Goal: Find specific page/section: Find specific page/section

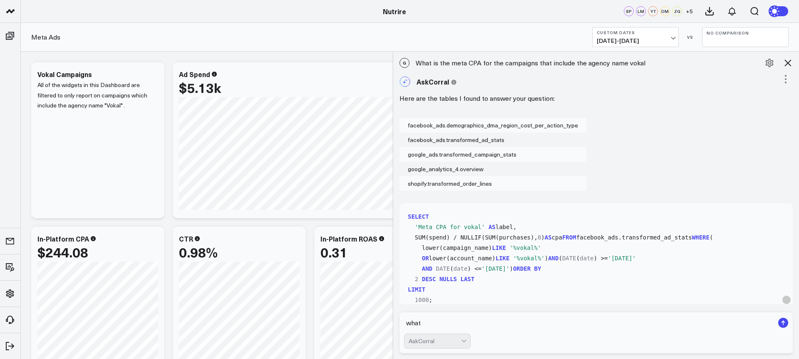
scroll to position [753, 0]
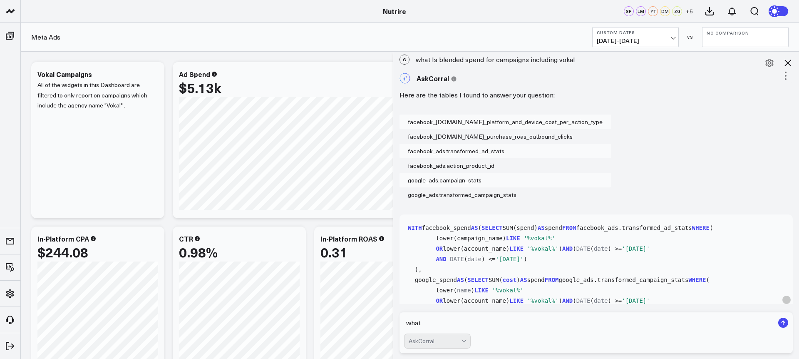
click at [653, 36] on button "Custom Dates [DATE] - [DATE]" at bounding box center [635, 37] width 87 height 20
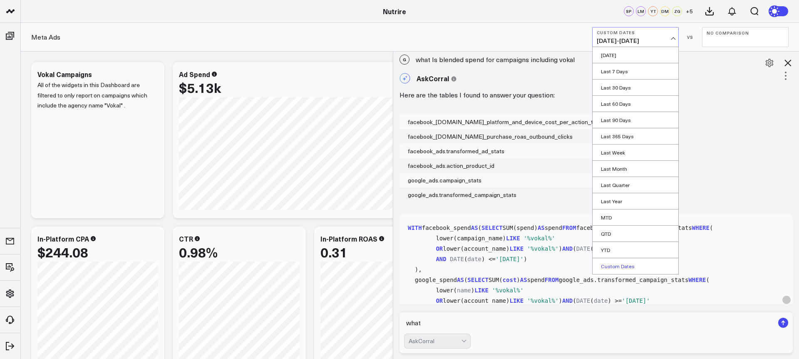
click at [631, 270] on link "Custom Dates" at bounding box center [635, 266] width 86 height 16
select select "8"
select select "2025"
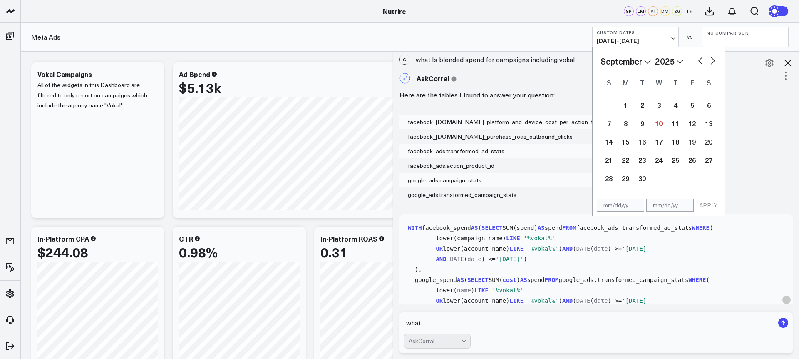
click at [696, 64] on button "button" at bounding box center [700, 60] width 8 height 10
select select "7"
select select "2025"
click at [645, 176] on div "26" at bounding box center [641, 178] width 17 height 17
type input "[DATE]"
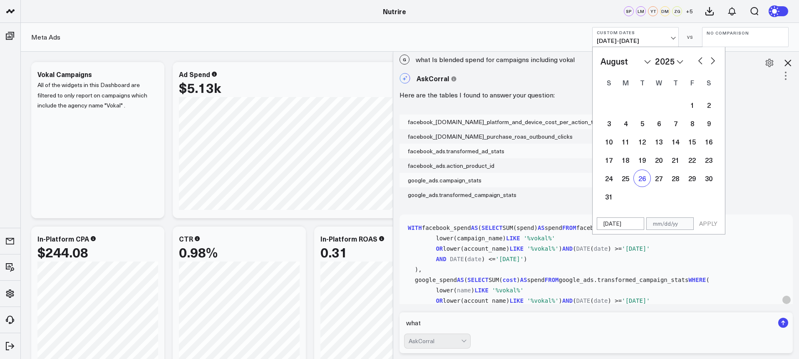
select select "7"
select select "2025"
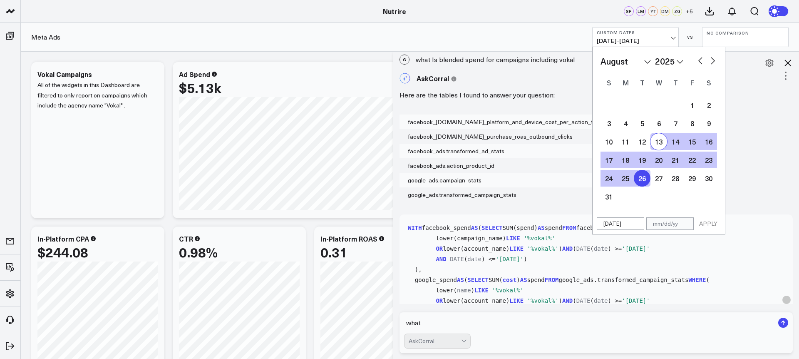
click at [712, 61] on button "button" at bounding box center [712, 60] width 8 height 10
select select "8"
select select "2025"
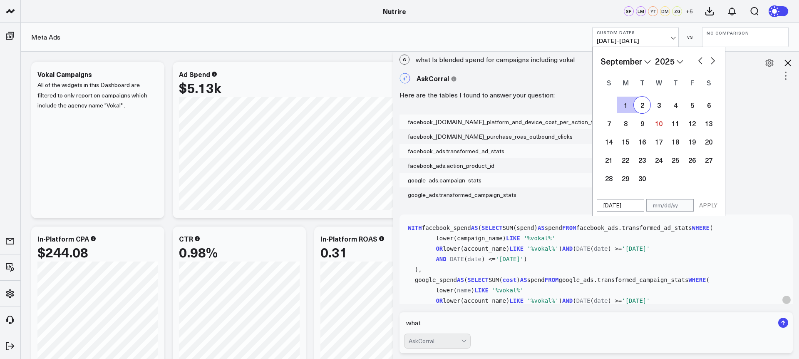
click at [639, 104] on div "2" at bounding box center [641, 104] width 17 height 17
type input "[DATE]"
select select "8"
select select "2025"
click at [704, 214] on div "[DATE] [DATE] APPLY" at bounding box center [658, 205] width 133 height 21
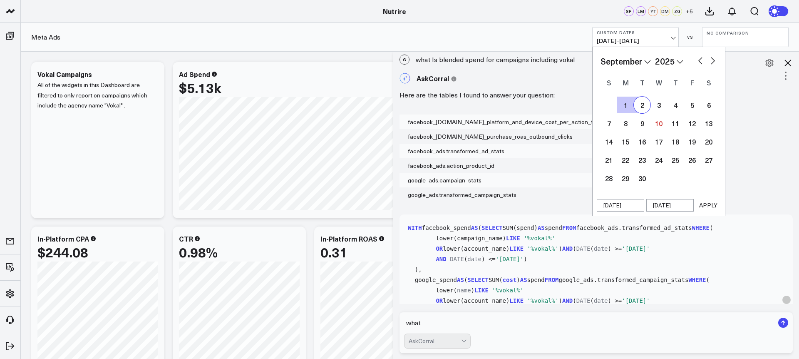
select select "8"
select select "2025"
click at [704, 208] on button "APPLY" at bounding box center [707, 205] width 25 height 12
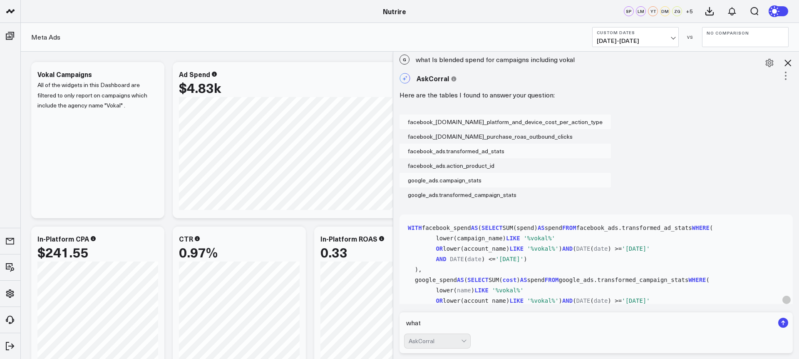
click at [787, 63] on icon at bounding box center [787, 62] width 7 height 7
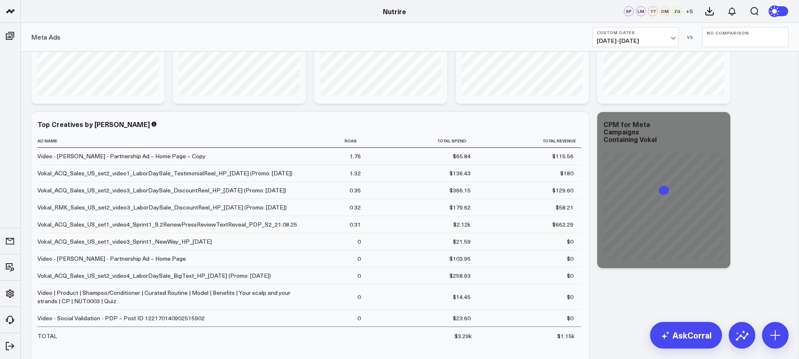
scroll to position [167, 0]
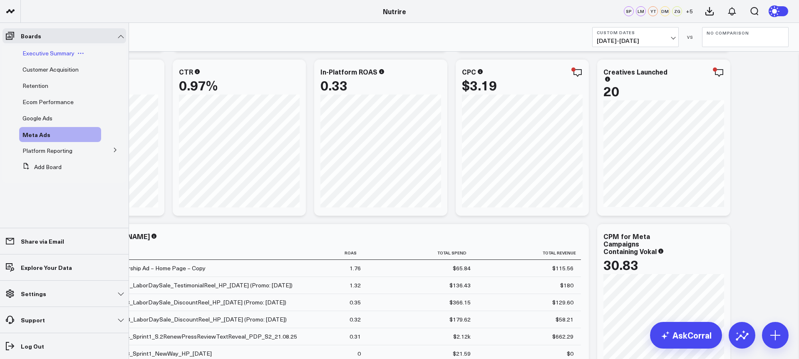
click at [34, 55] on span "Executive Summary" at bounding box center [48, 53] width 52 height 8
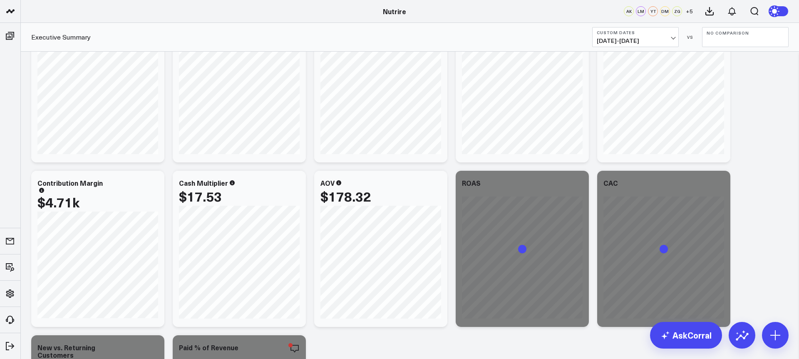
scroll to position [451, 0]
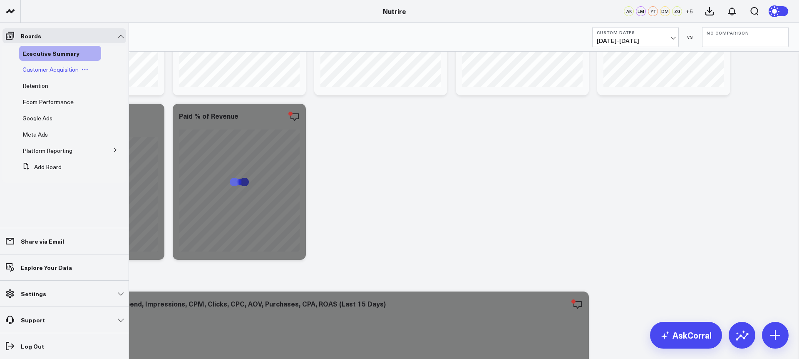
click at [41, 69] on span "Customer Acquisition" at bounding box center [50, 69] width 56 height 8
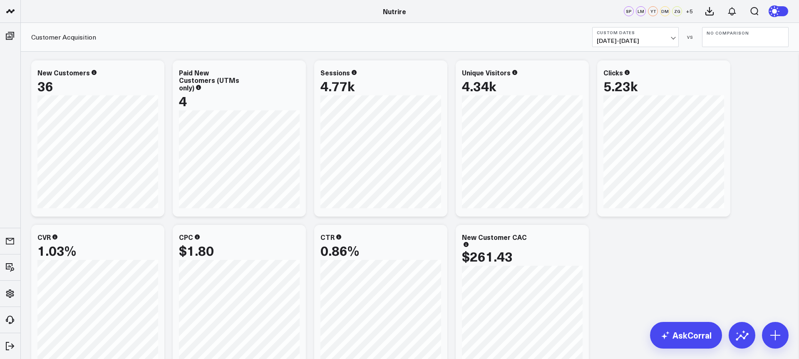
scroll to position [753, 0]
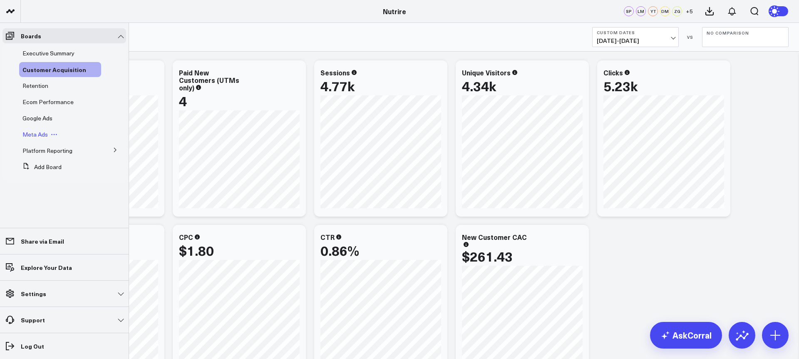
click at [34, 130] on span "Meta Ads" at bounding box center [34, 134] width 25 height 8
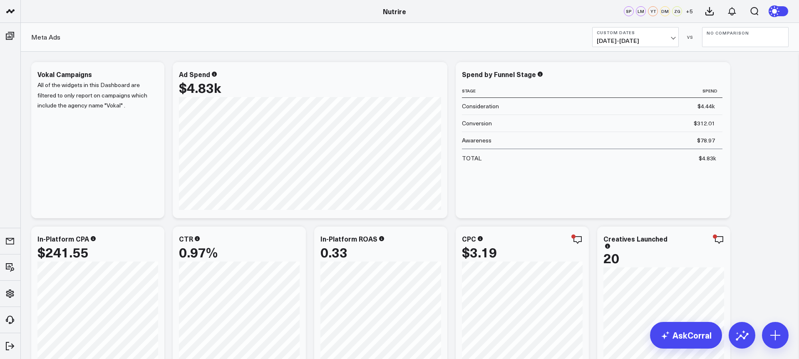
scroll to position [753, 0]
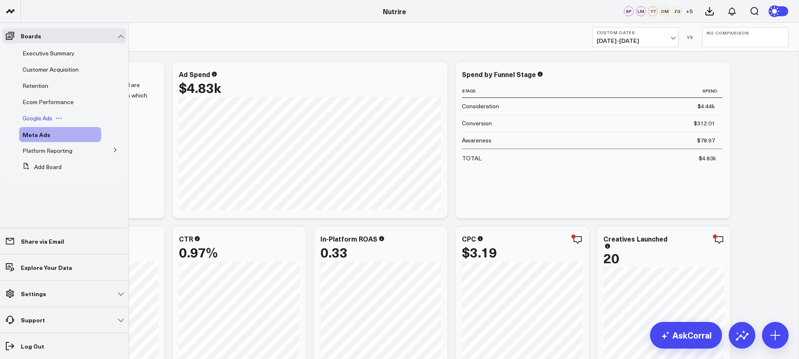
click at [49, 118] on span "Google Ads" at bounding box center [37, 118] width 30 height 8
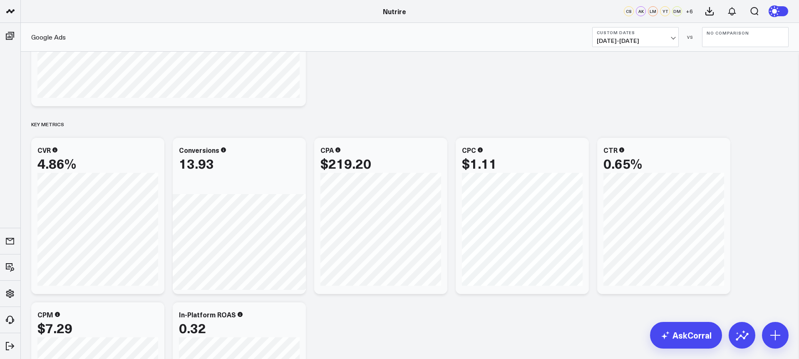
scroll to position [468, 0]
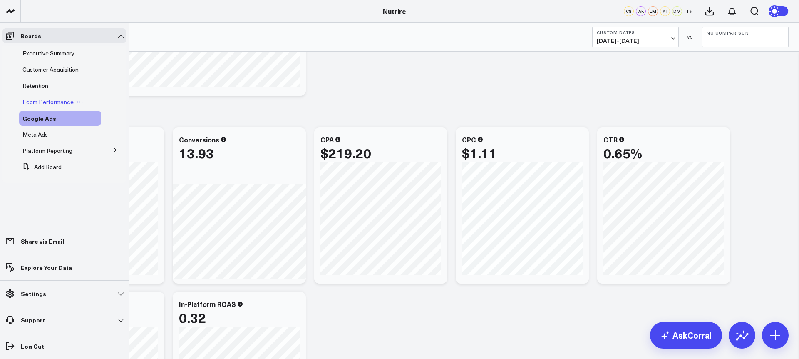
click at [42, 98] on span "Ecom Performance" at bounding box center [47, 102] width 51 height 8
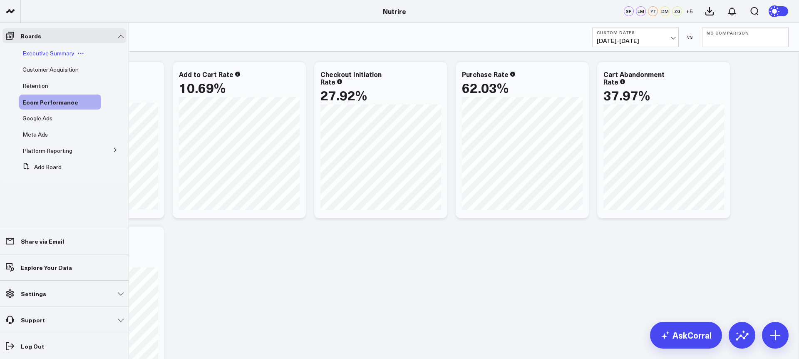
click at [49, 56] on span "Executive Summary" at bounding box center [48, 53] width 52 height 8
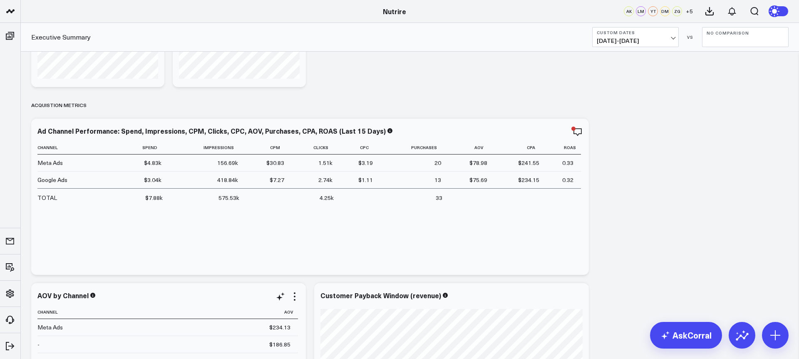
scroll to position [630, 0]
